Goal: Information Seeking & Learning: Learn about a topic

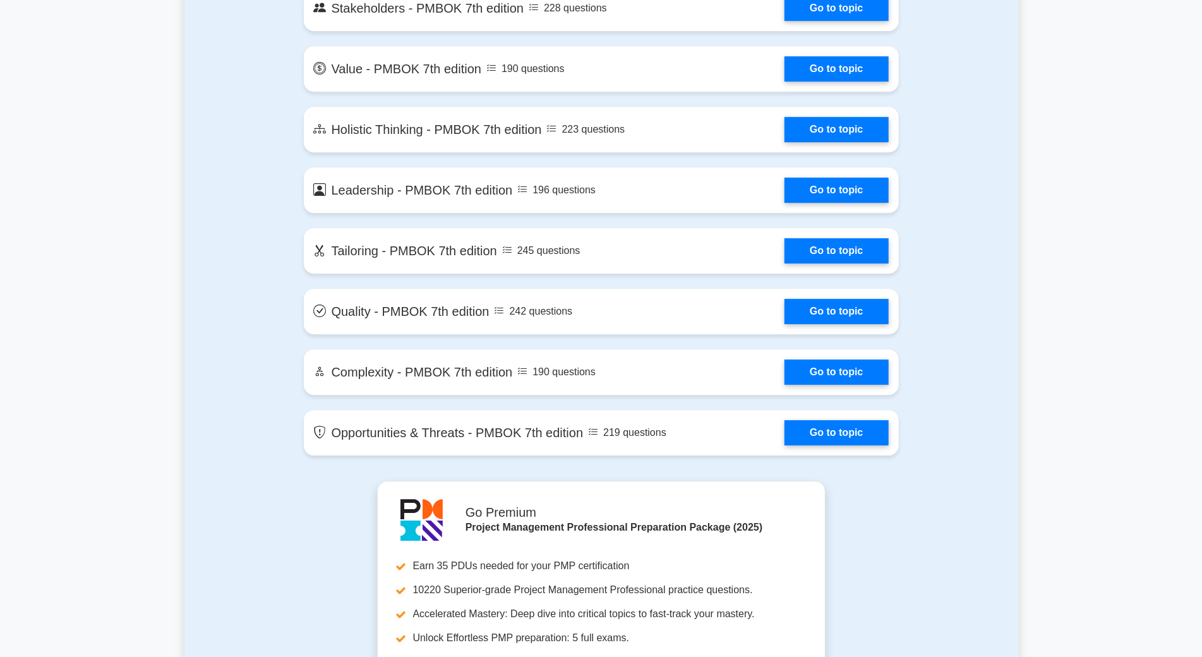
scroll to position [2747, 0]
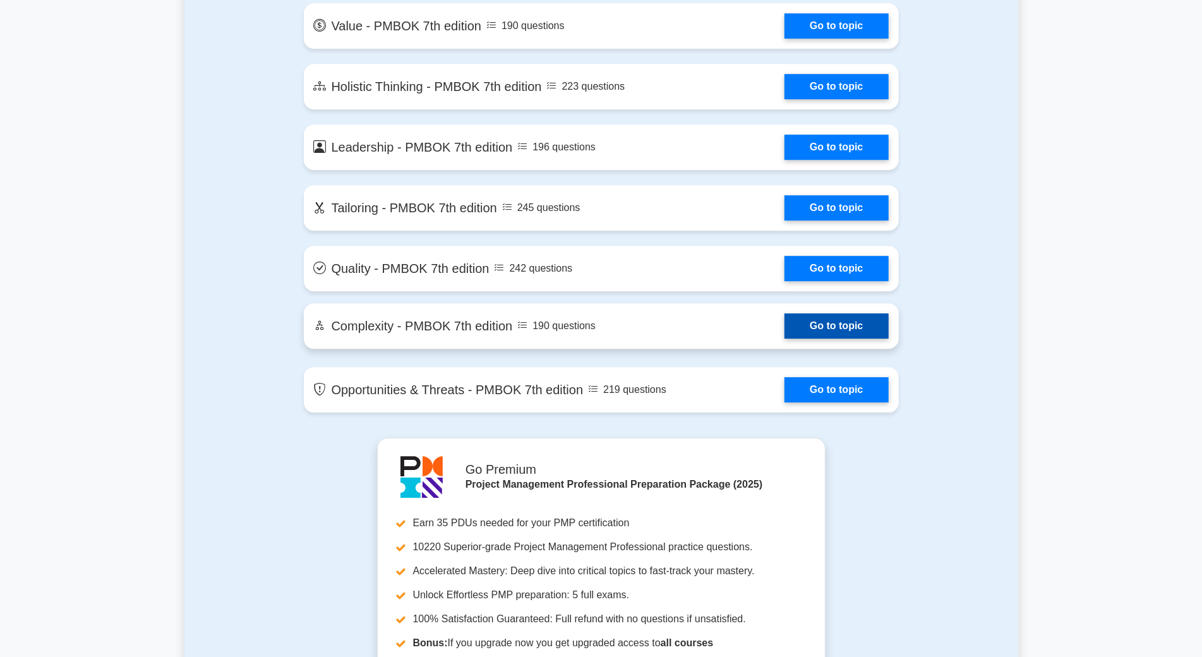
click at [787, 322] on link "Go to topic" at bounding box center [837, 325] width 104 height 25
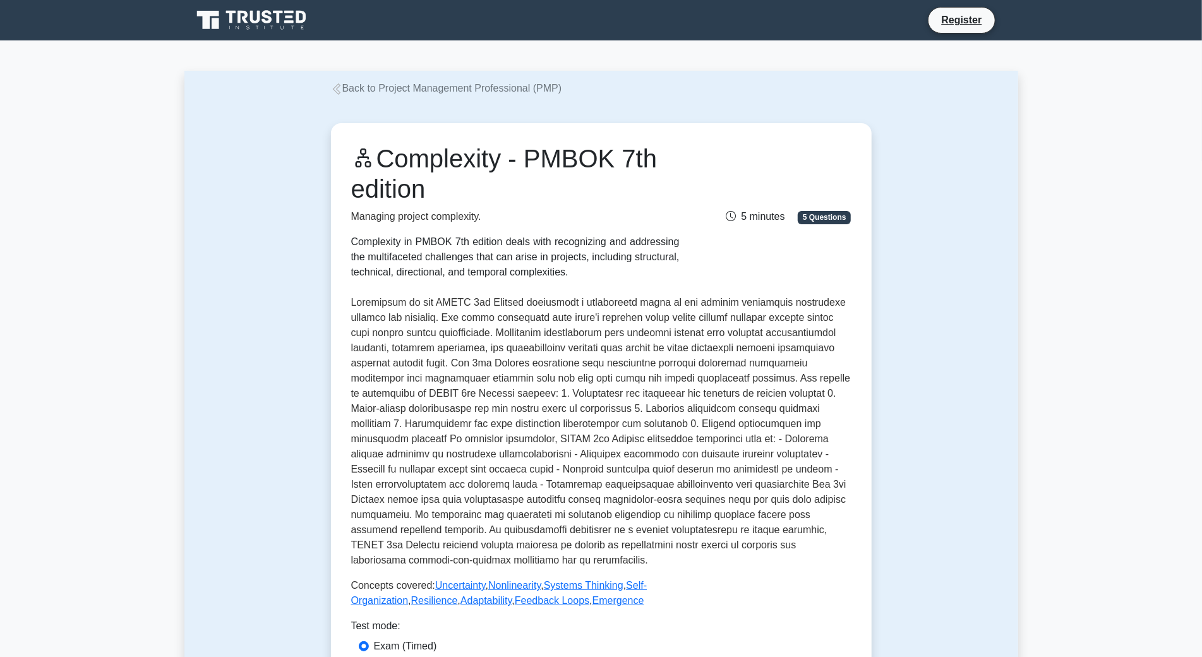
click at [787, 322] on p at bounding box center [601, 431] width 500 height 273
click at [515, 257] on div "Complexity in PMBOK 7th edition deals with recognizing and addressing the multi…" at bounding box center [515, 256] width 328 height 45
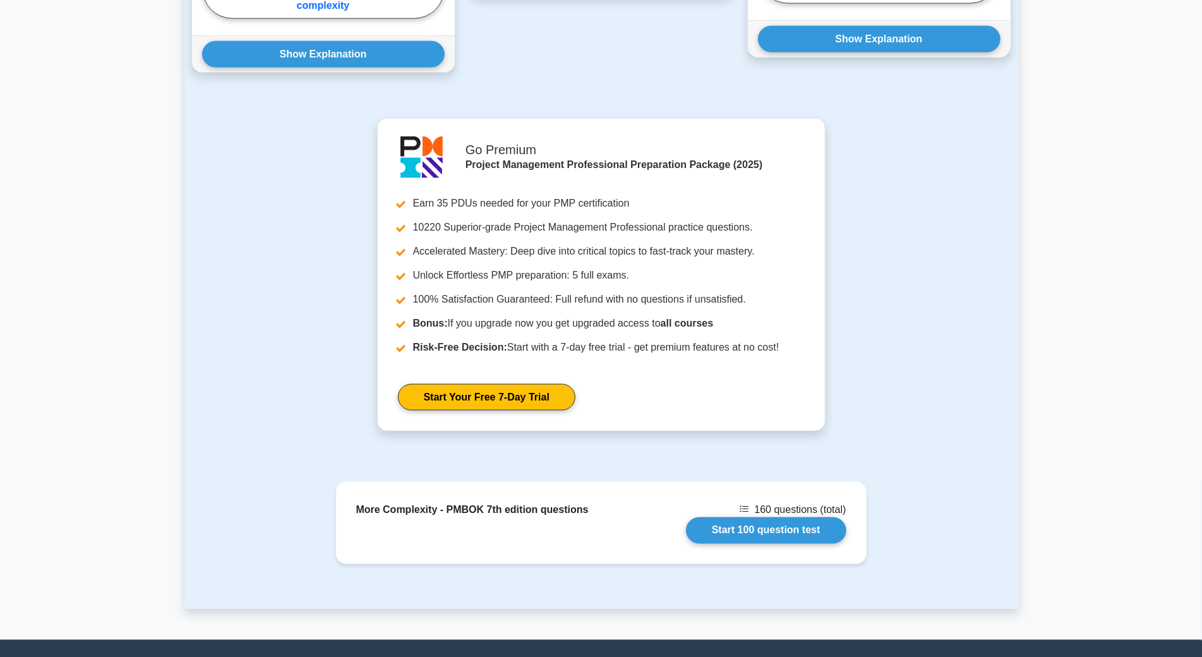
scroll to position [1389, 0]
